Goal: Information Seeking & Learning: Check status

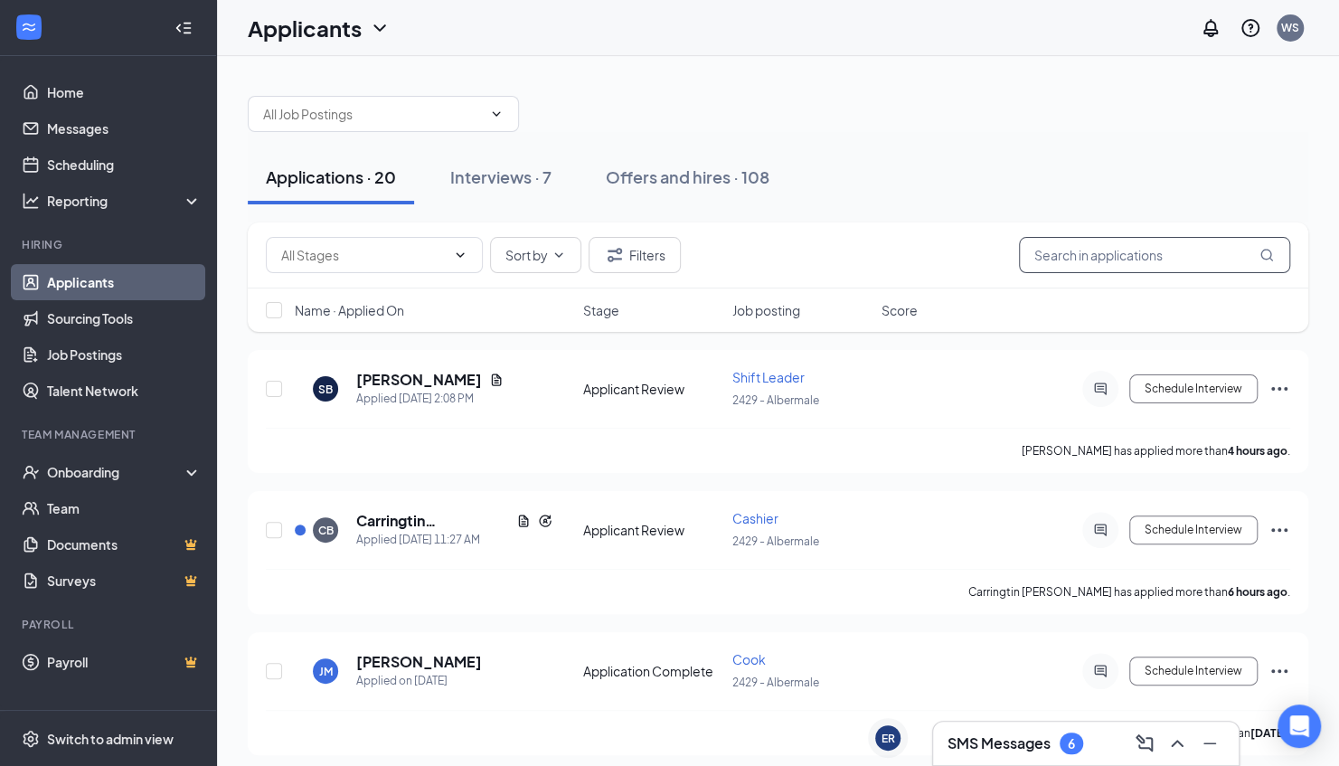
click at [1094, 256] on input "text" at bounding box center [1154, 255] width 271 height 36
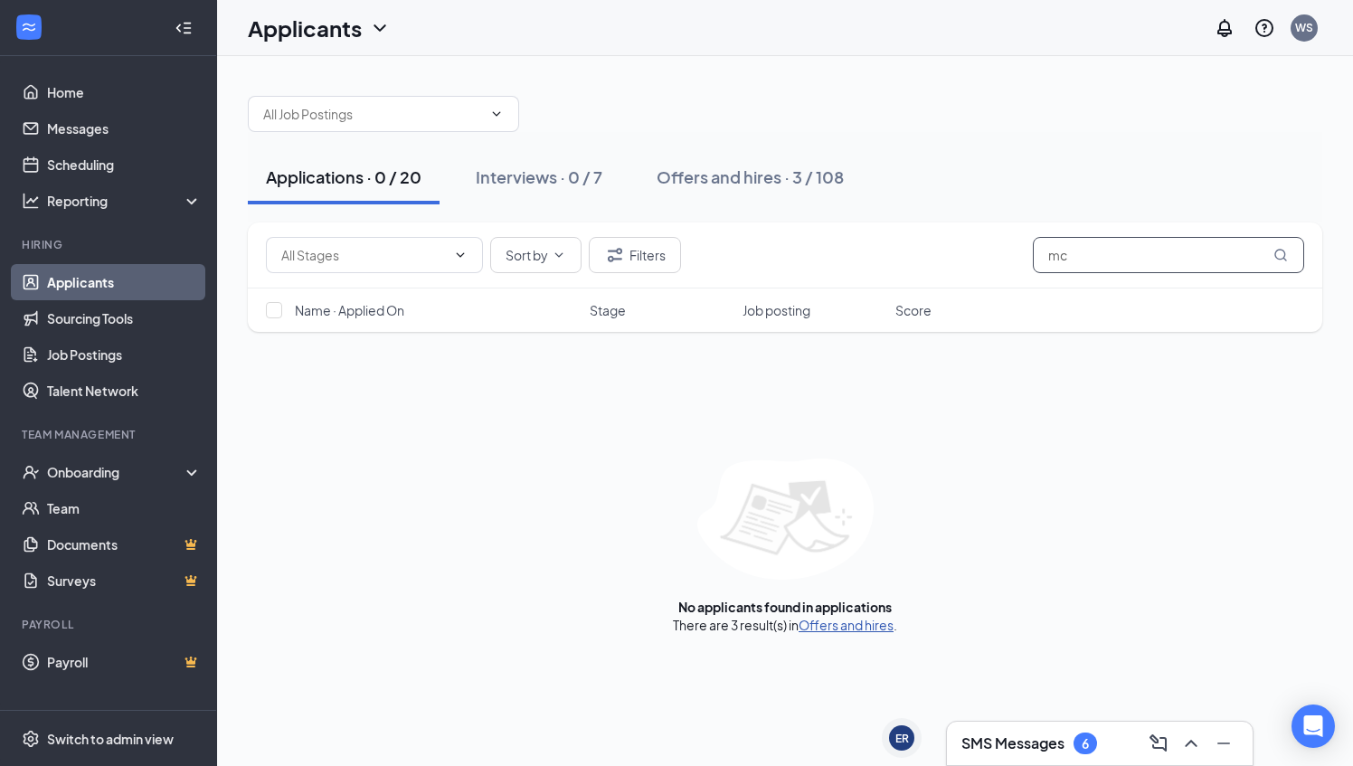
type input "mc"
click at [826, 624] on link "Offers and hires" at bounding box center [845, 625] width 95 height 16
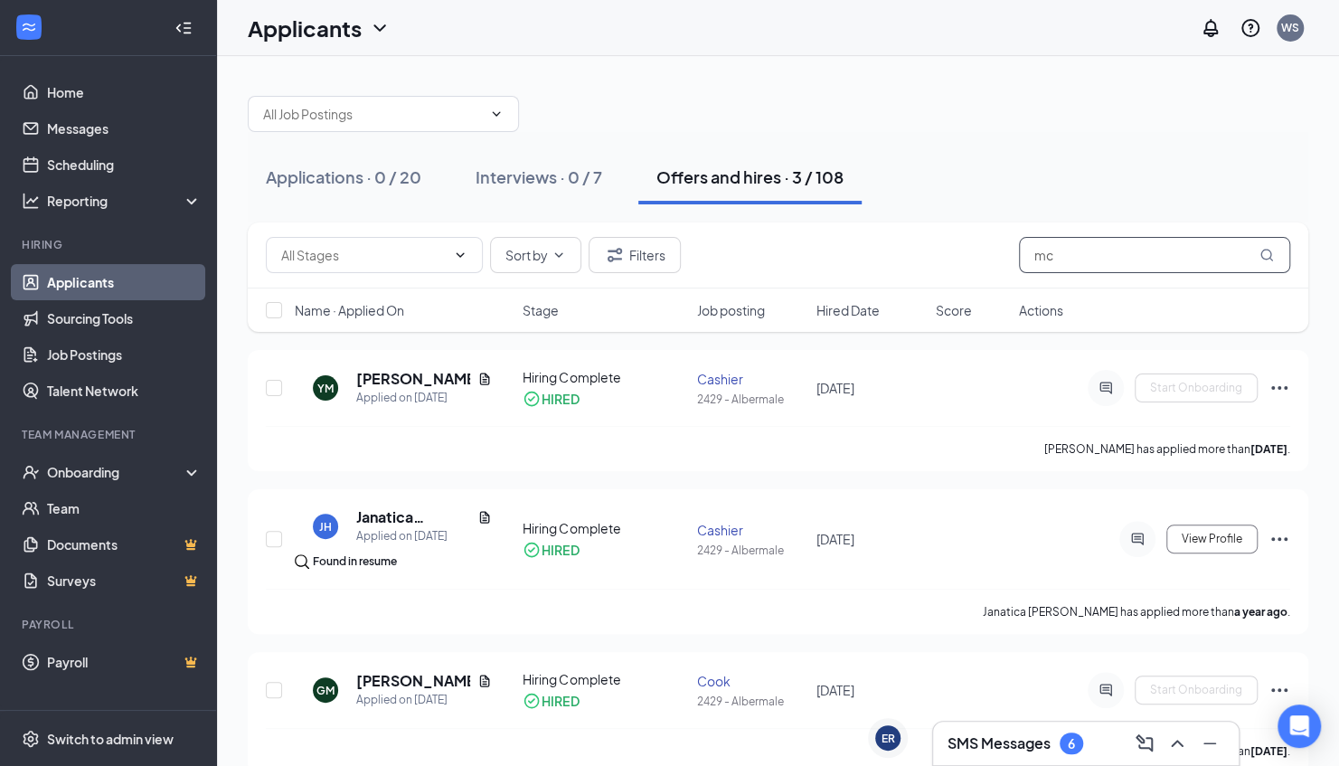
click at [1063, 261] on input "mc" at bounding box center [1154, 255] width 271 height 36
type input "m"
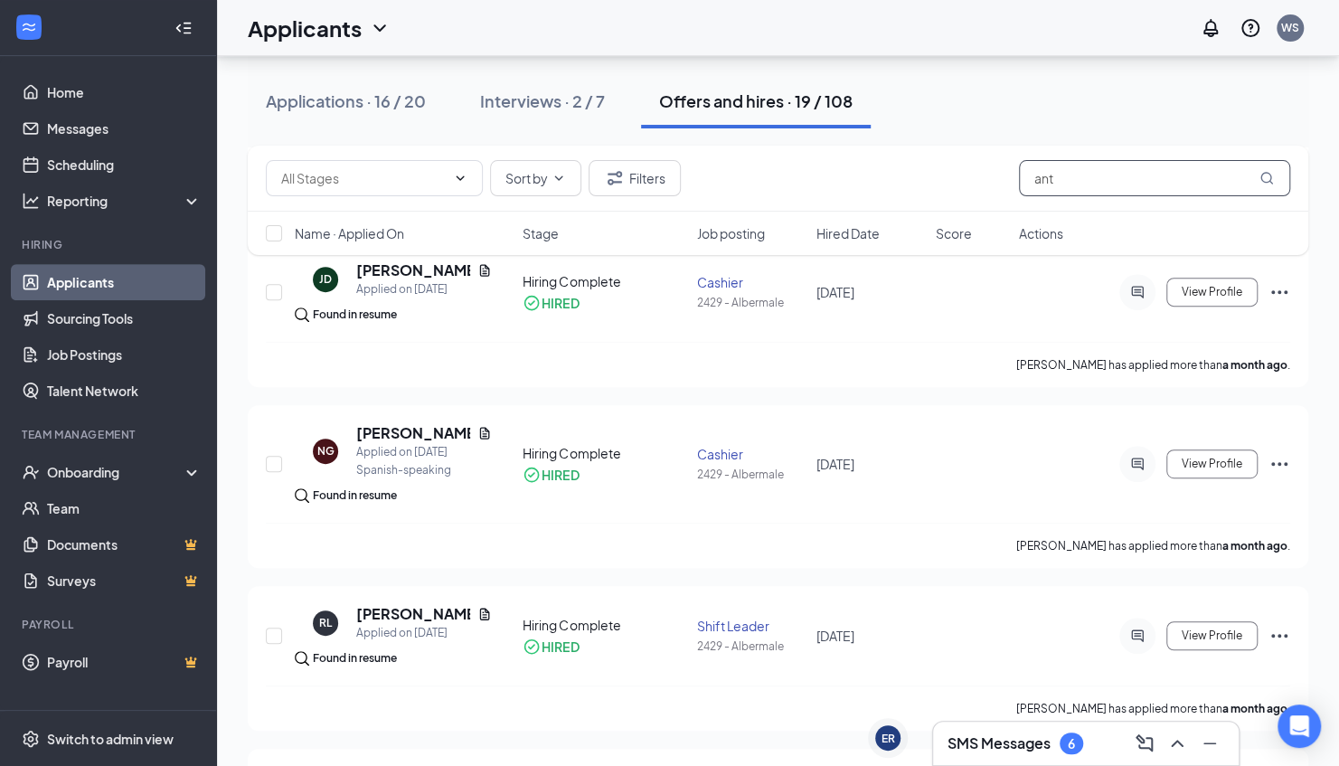
scroll to position [205, 0]
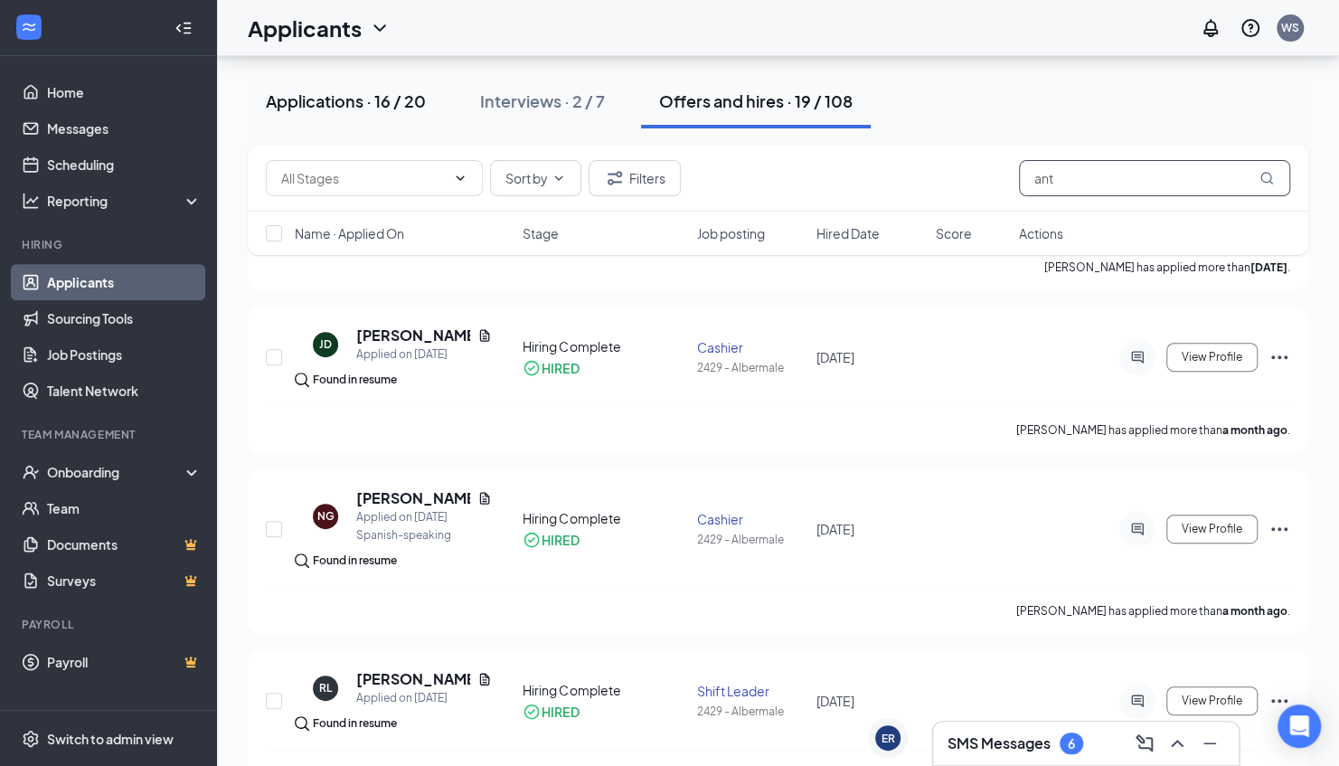
type input "ant"
click at [337, 85] on button "Applications · 16 / 20" at bounding box center [346, 101] width 196 height 54
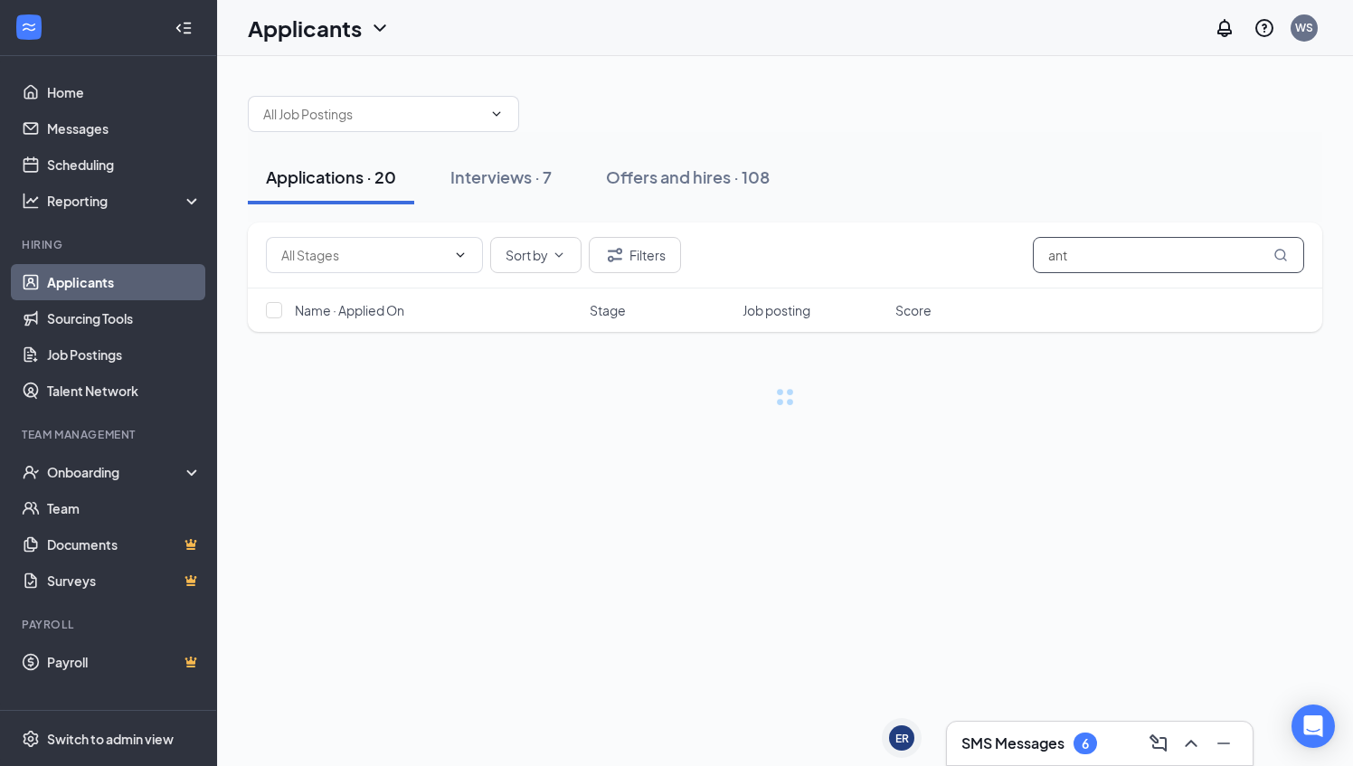
click at [1076, 254] on input "ant" at bounding box center [1168, 255] width 271 height 36
type input "a"
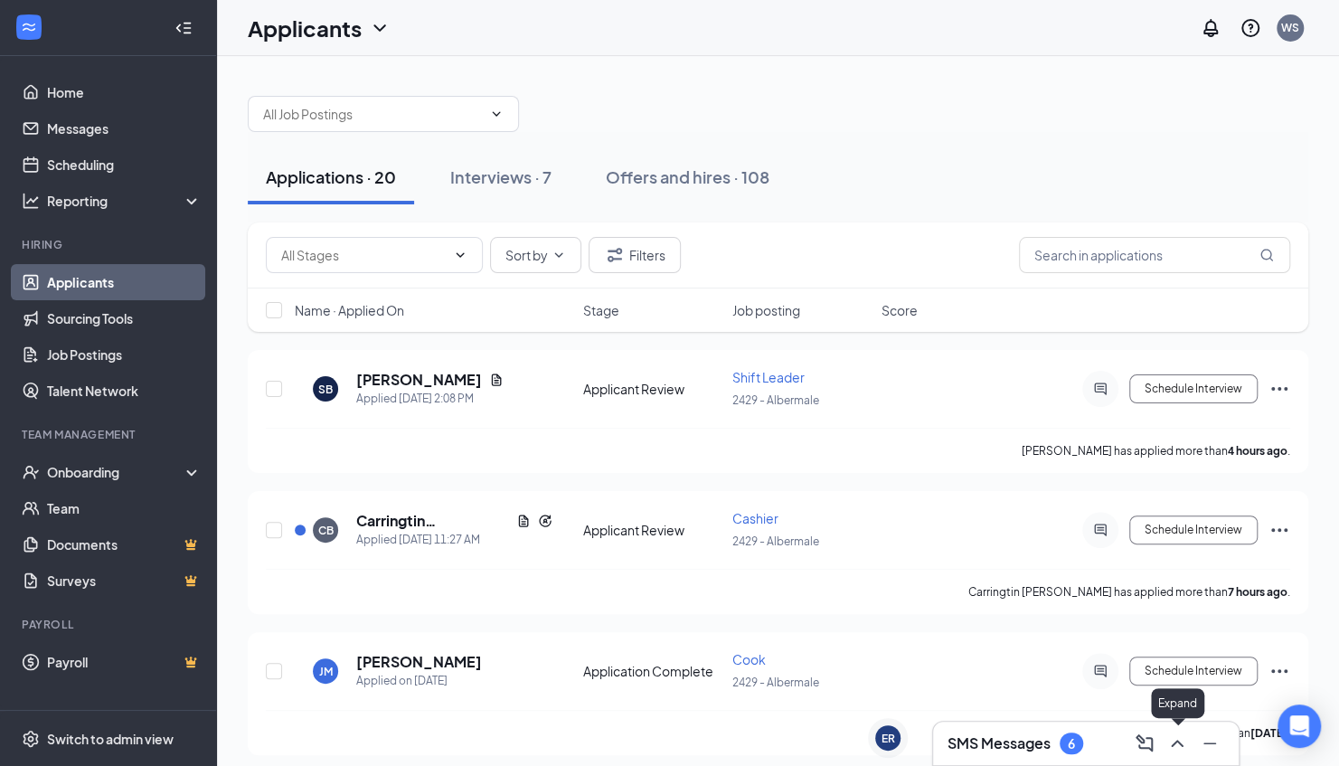
click at [1174, 738] on icon "ChevronUp" at bounding box center [1177, 743] width 22 height 22
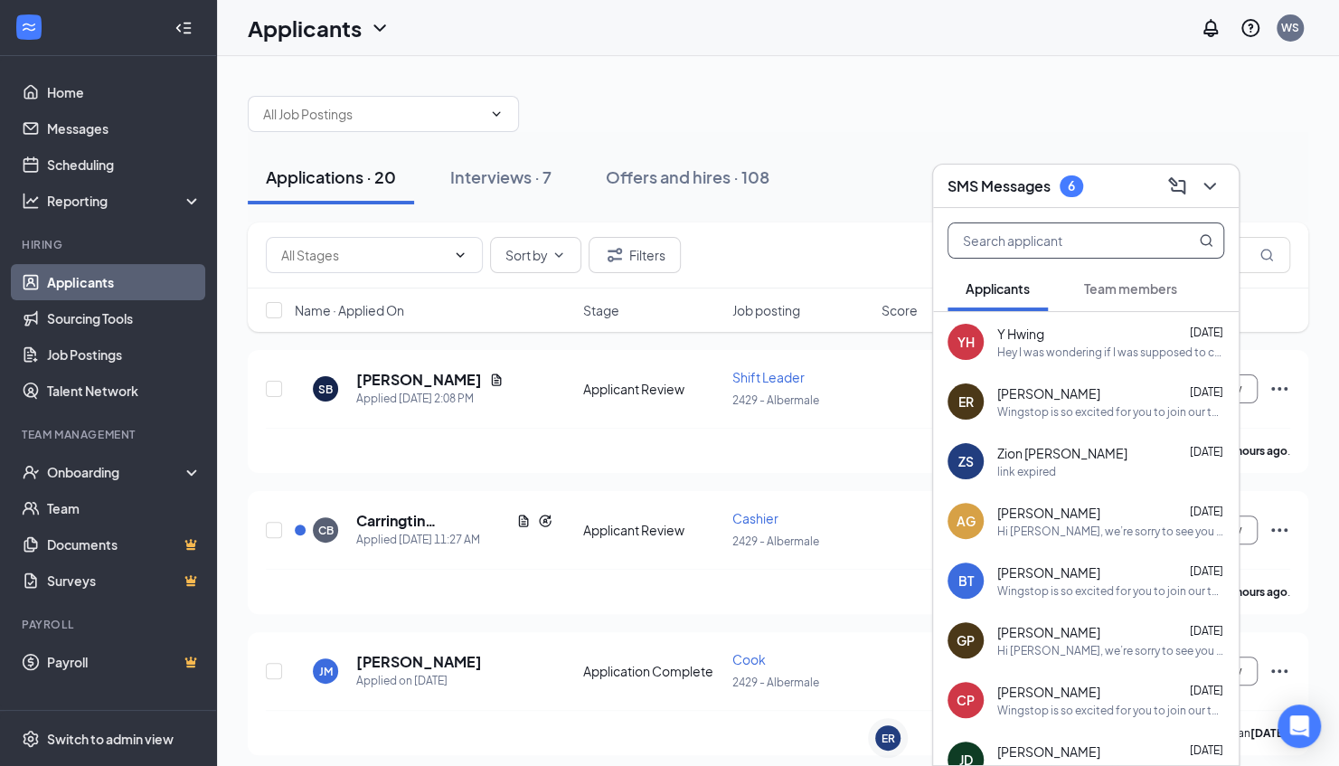
click at [1062, 244] on input "text" at bounding box center [1056, 240] width 214 height 34
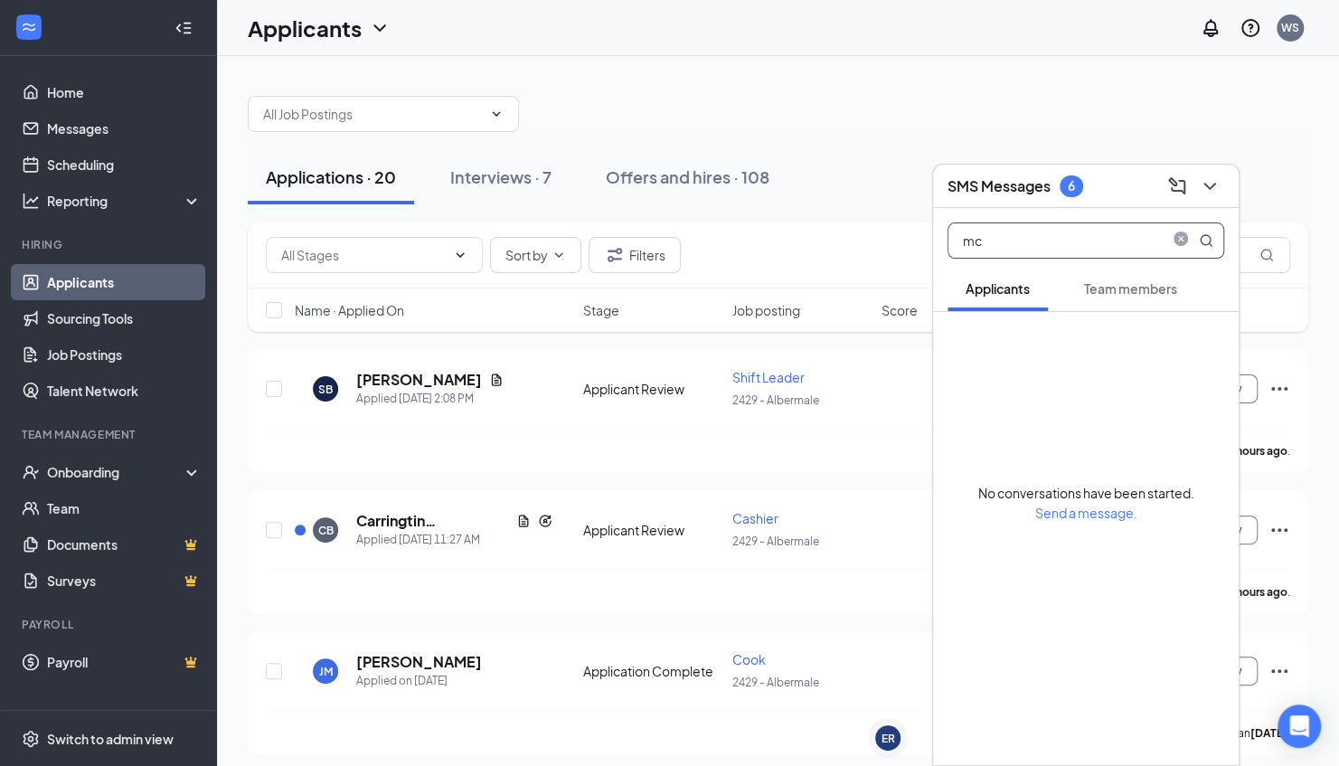
type input "m"
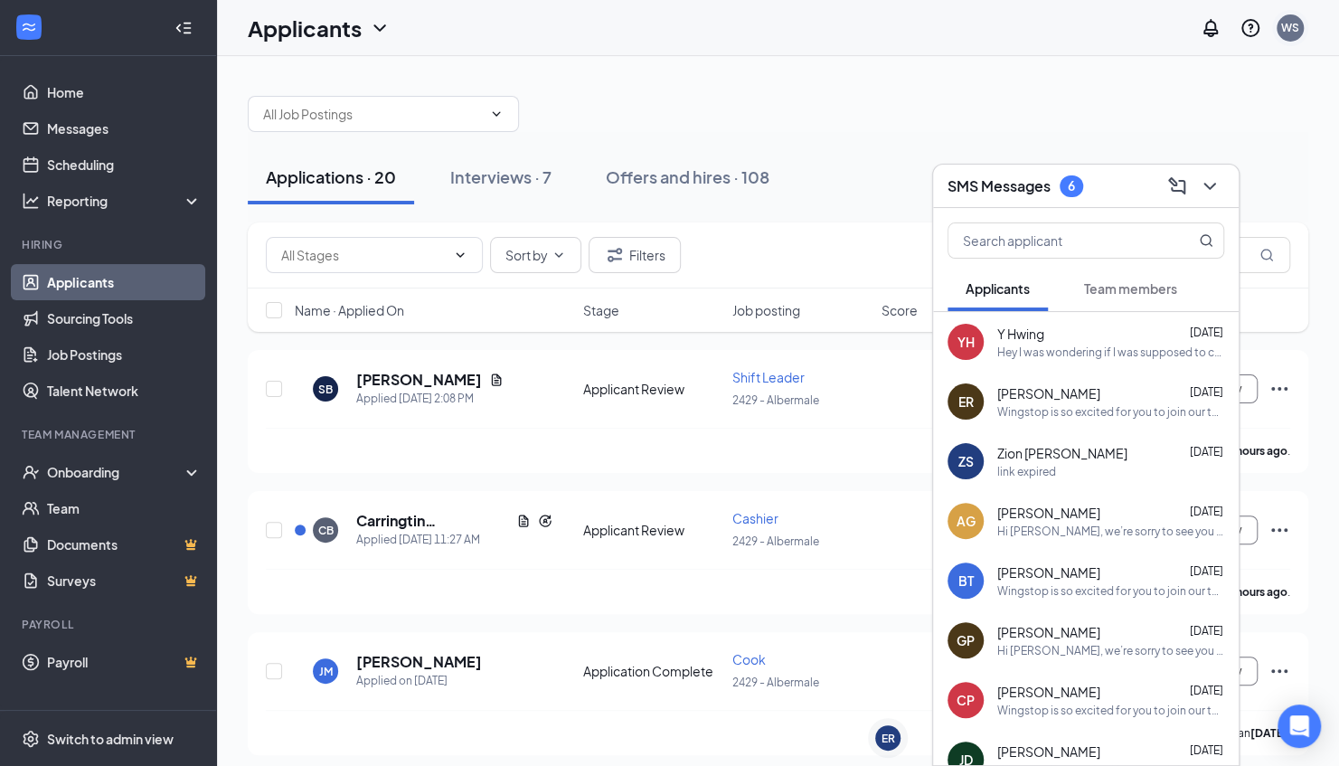
click at [1275, 31] on div "WS" at bounding box center [1290, 28] width 36 height 36
click at [1201, 183] on icon "ChevronDown" at bounding box center [1210, 186] width 22 height 22
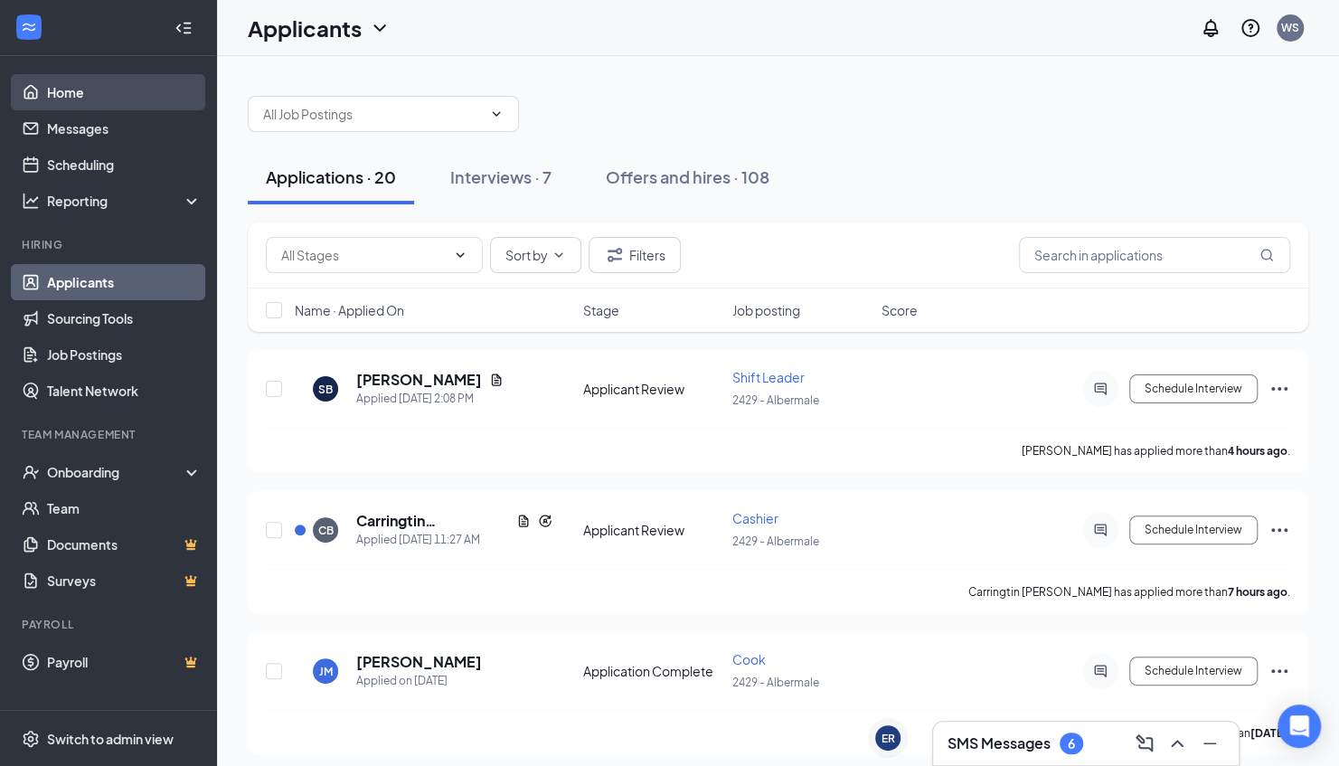
click at [61, 83] on link "Home" at bounding box center [124, 92] width 155 height 36
